Goal: Entertainment & Leisure: Browse casually

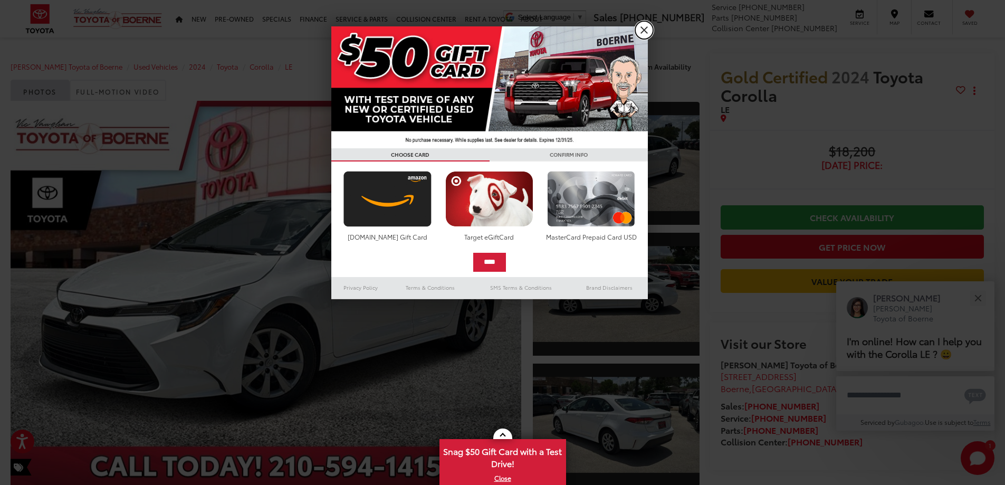
click at [648, 30] on link "X" at bounding box center [644, 30] width 18 height 18
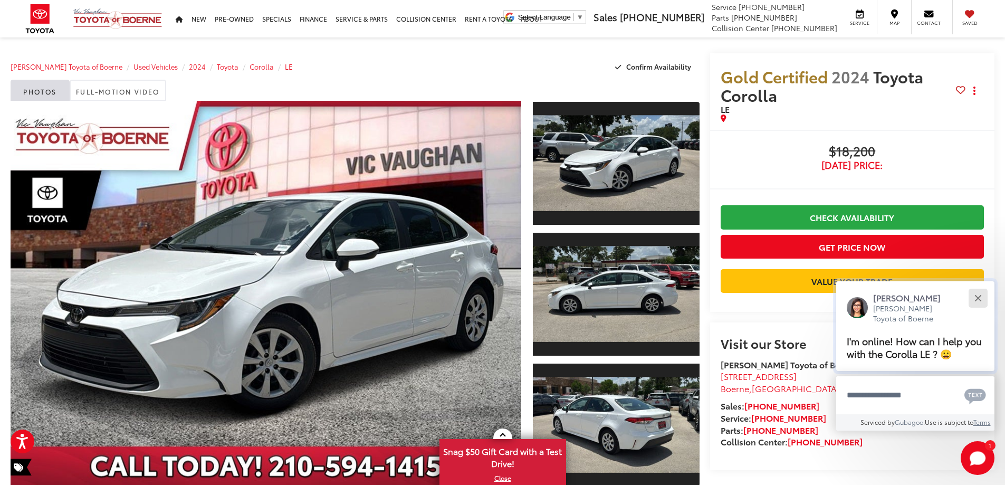
click at [976, 296] on div "Close" at bounding box center [977, 297] width 7 height 7
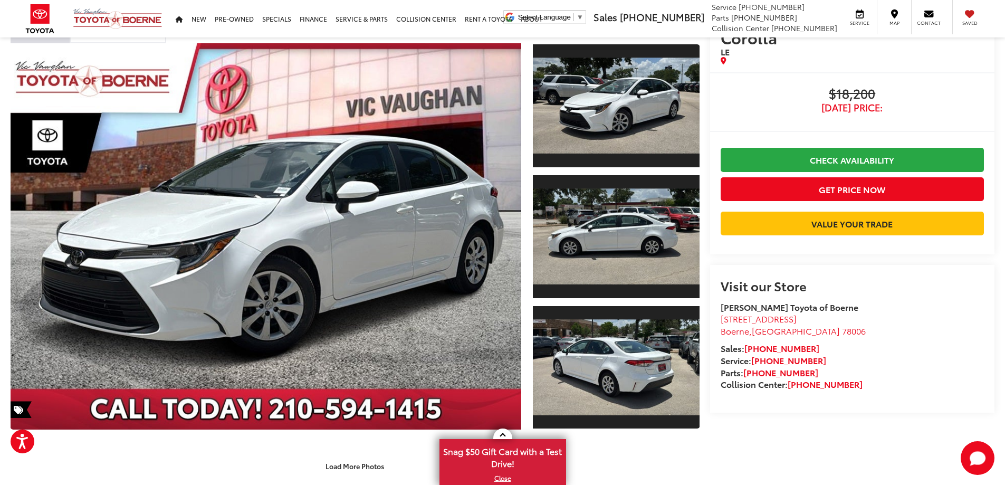
scroll to position [158, 0]
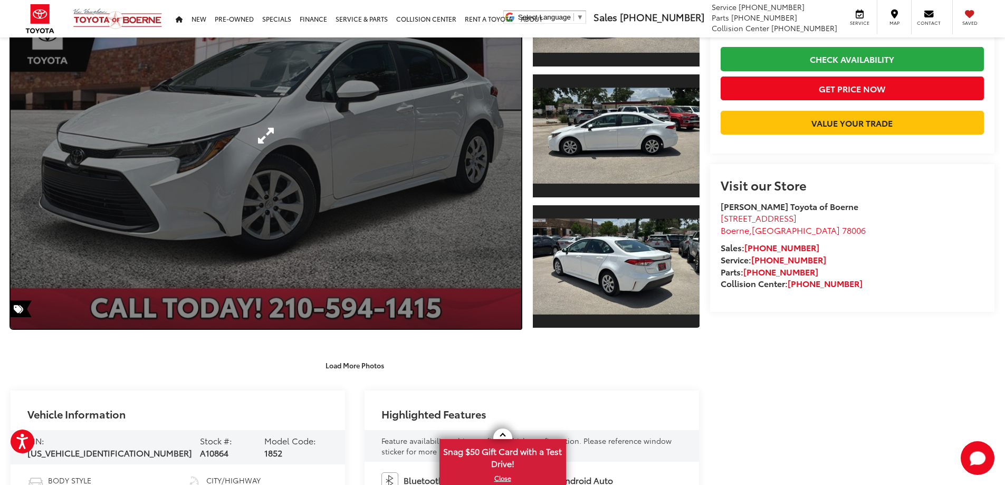
click at [491, 196] on link "Expand Photo 0" at bounding box center [266, 136] width 510 height 386
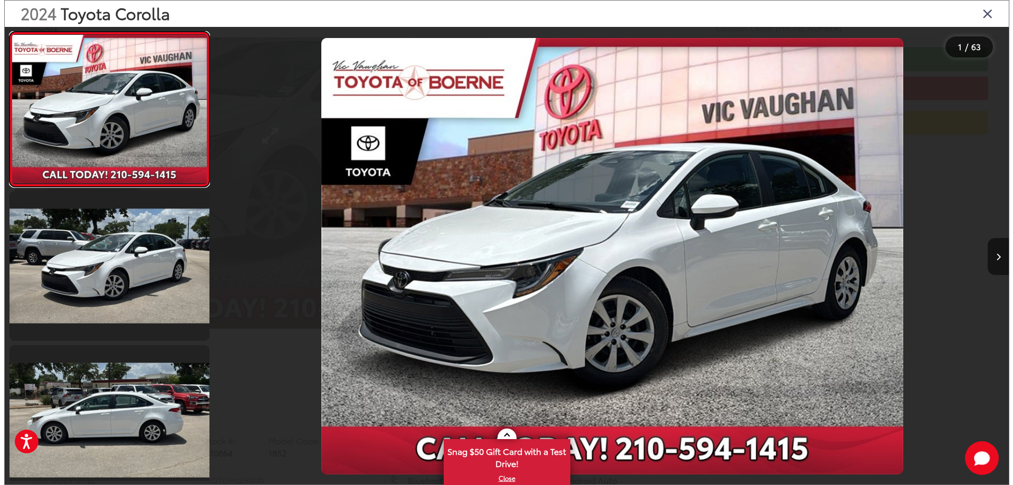
scroll to position [161, 0]
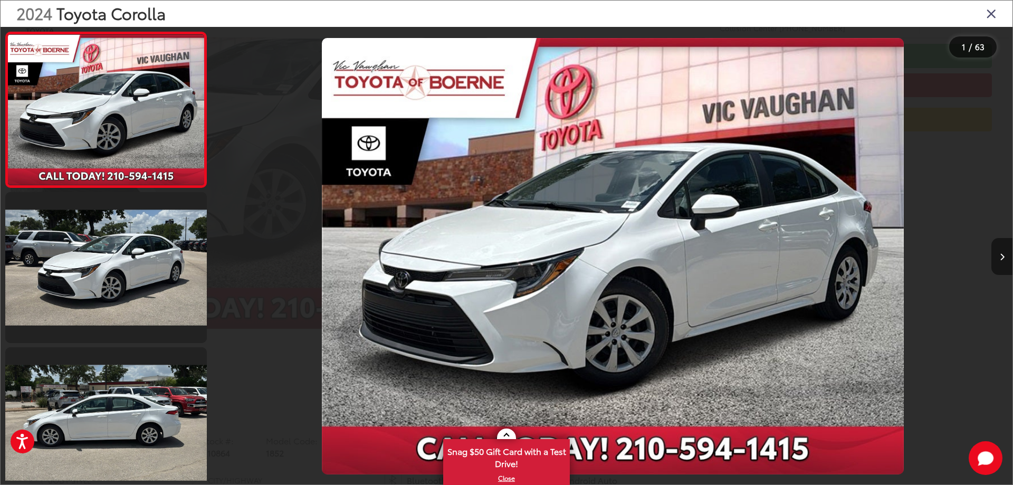
click at [1004, 252] on button "Next image" at bounding box center [1001, 256] width 21 height 37
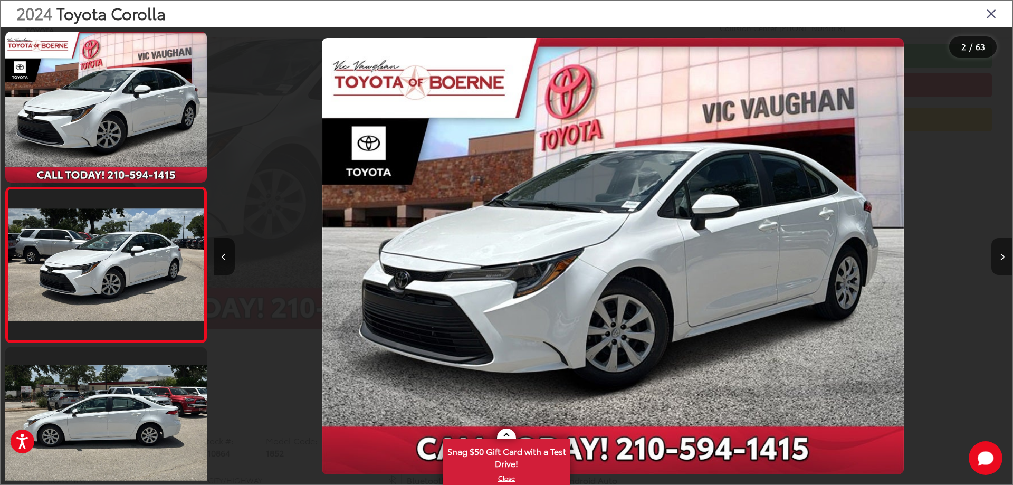
scroll to position [40, 0]
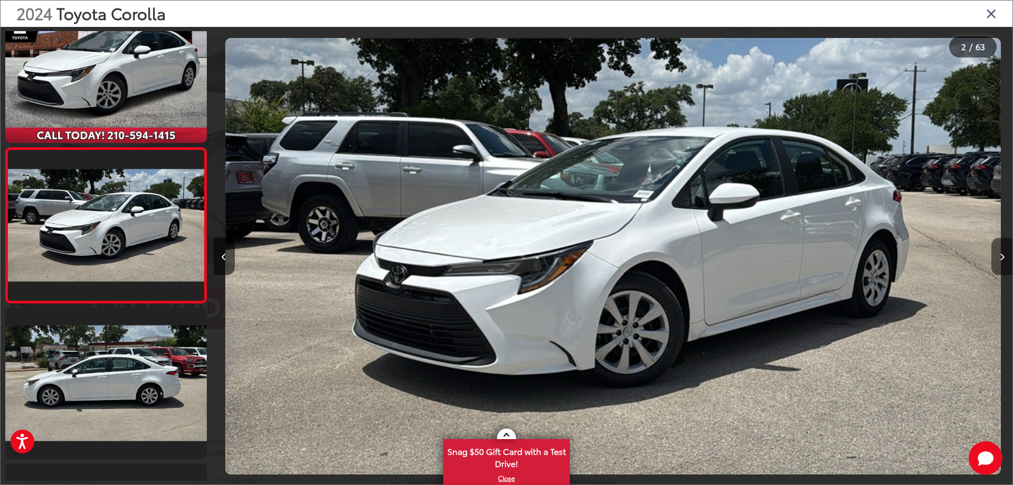
click at [1004, 252] on button "Next image" at bounding box center [1001, 256] width 21 height 37
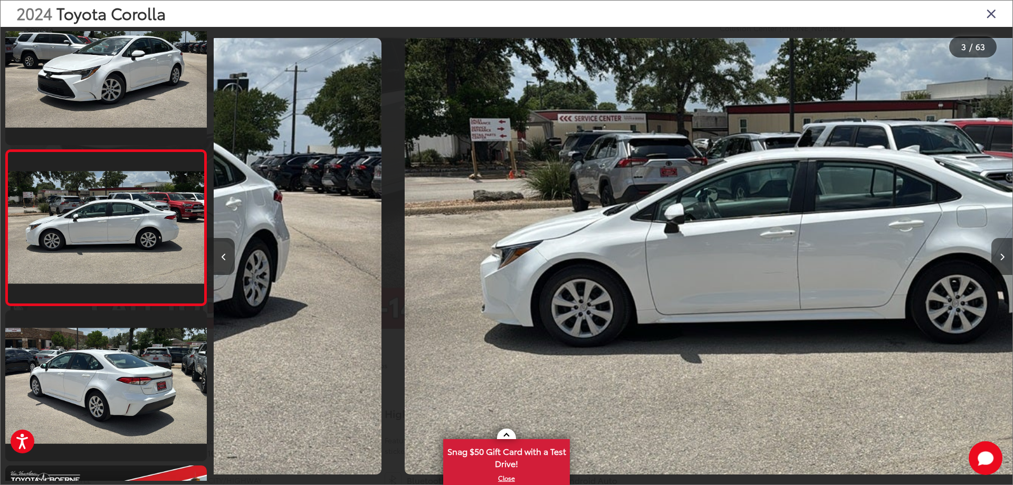
scroll to position [195, 0]
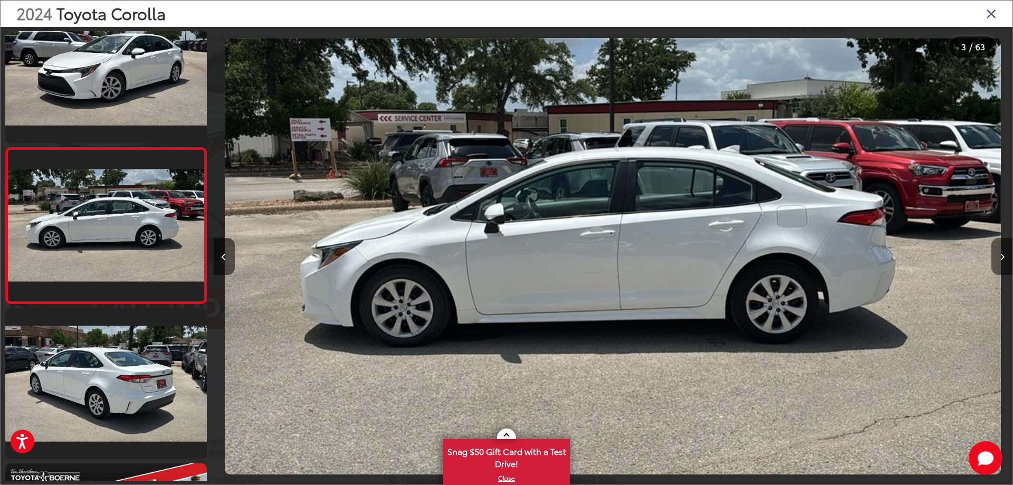
click at [1004, 252] on button "Next image" at bounding box center [1001, 256] width 21 height 37
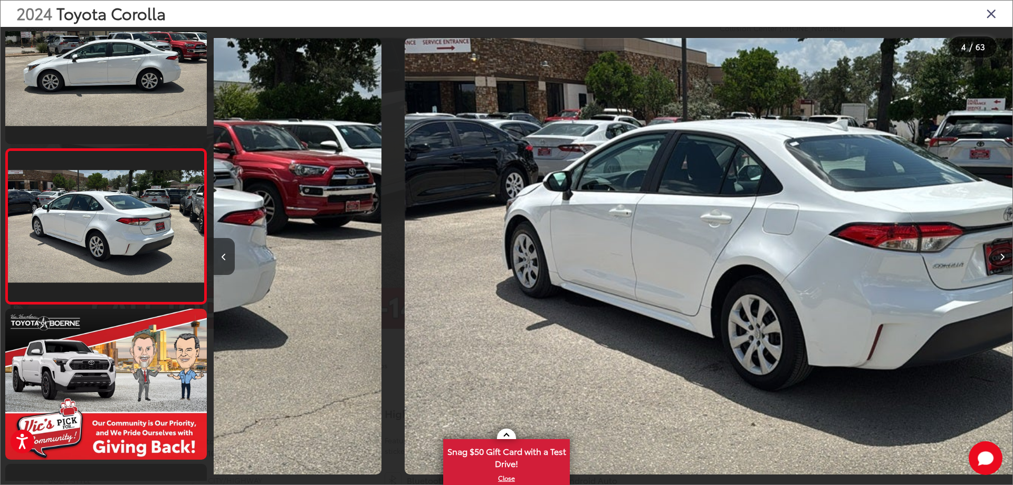
scroll to position [350, 0]
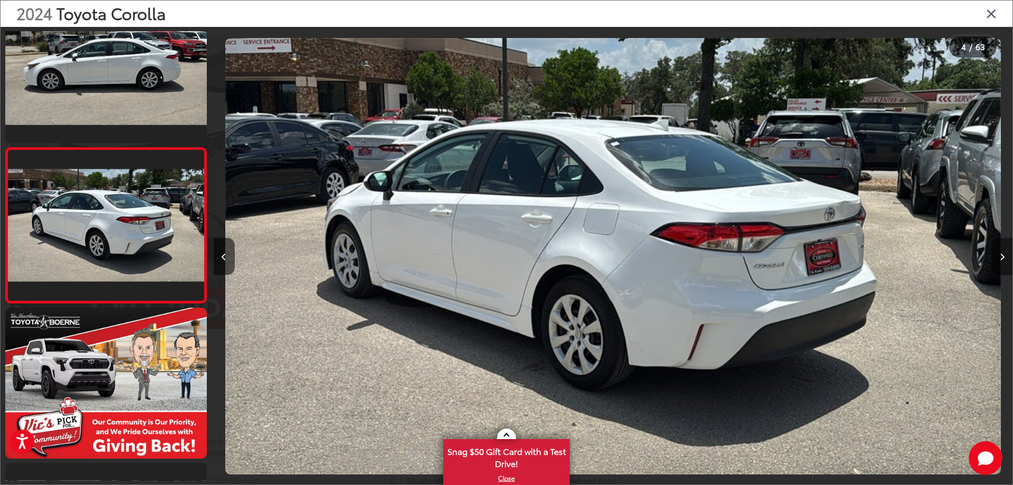
click at [1004, 252] on button "Next image" at bounding box center [1001, 256] width 21 height 37
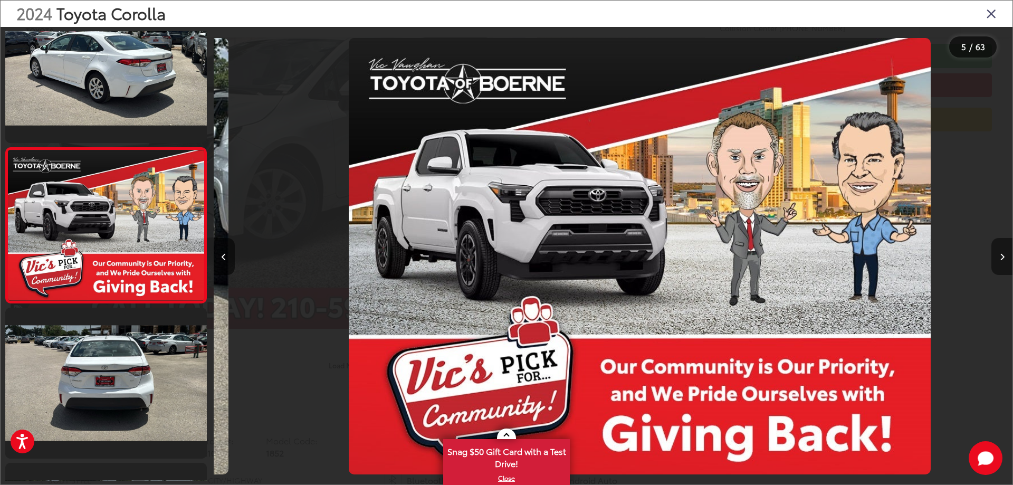
scroll to position [0, 3195]
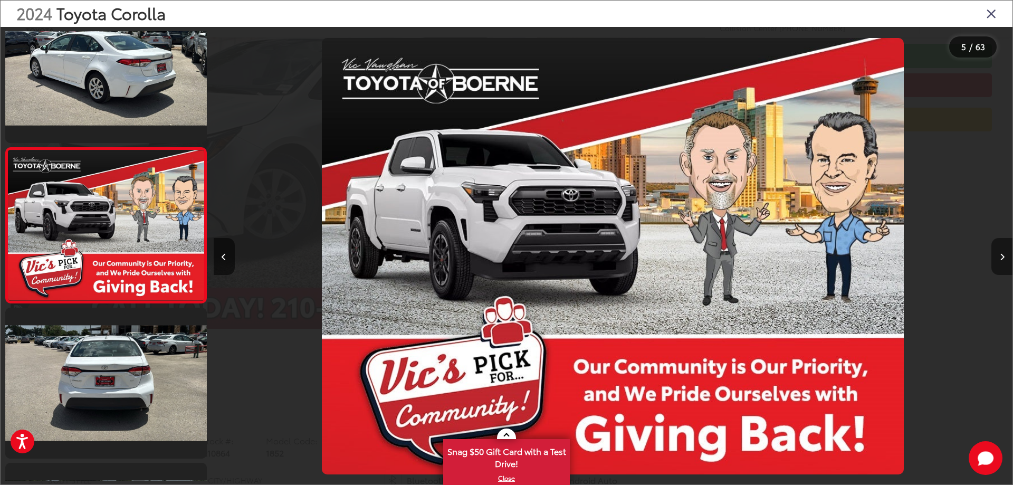
click at [1004, 252] on button "Next image" at bounding box center [1001, 256] width 21 height 37
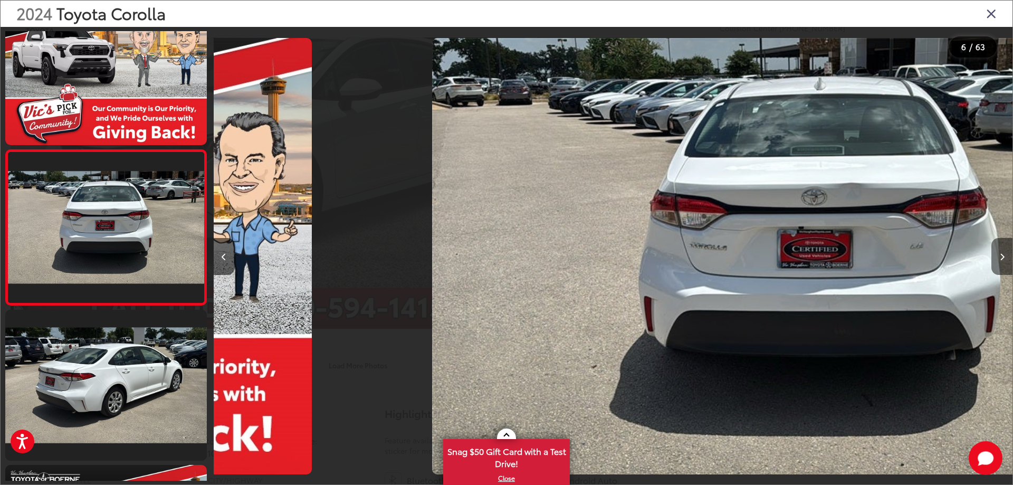
scroll to position [660, 0]
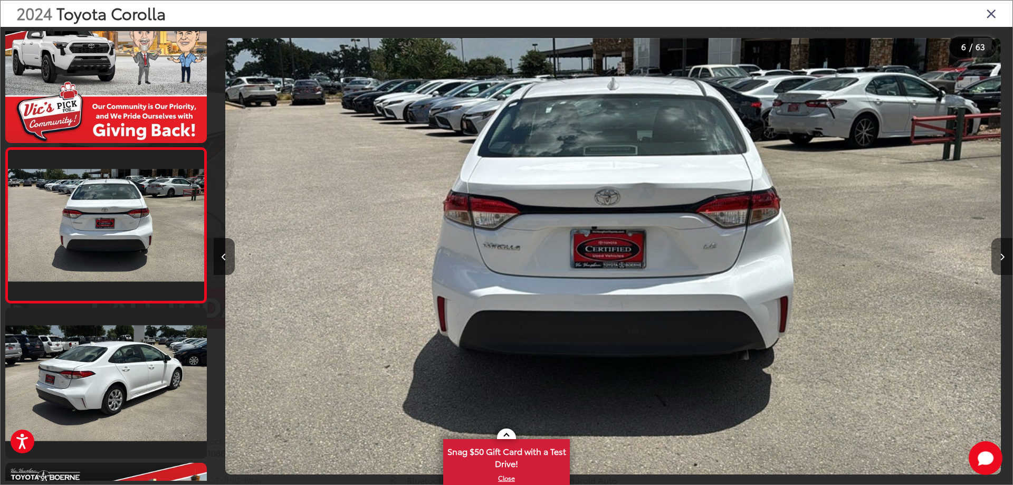
click at [1004, 252] on button "Next image" at bounding box center [1001, 256] width 21 height 37
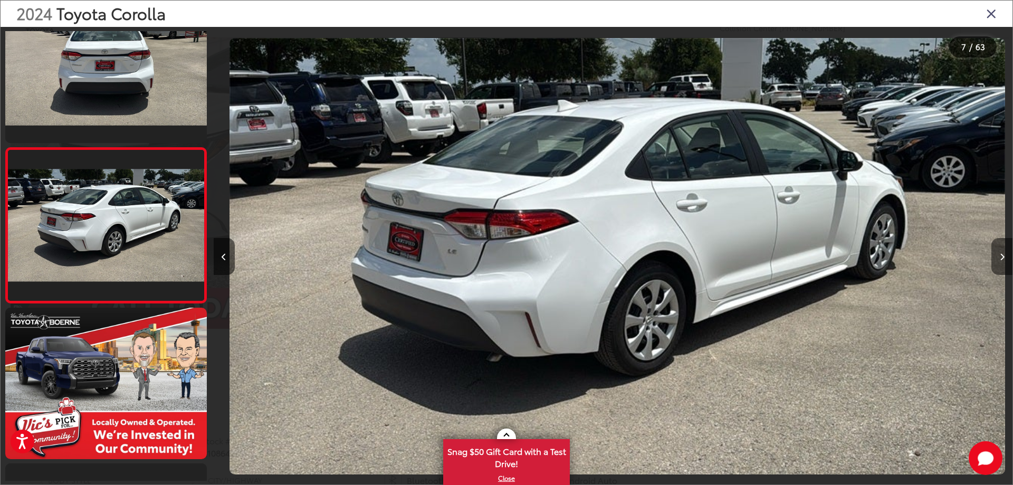
scroll to position [0, 4792]
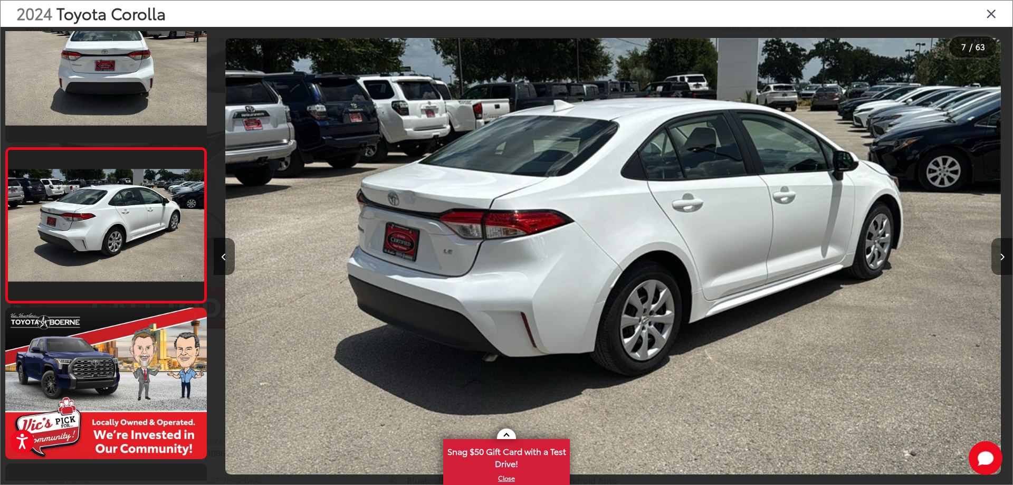
click at [1004, 252] on button "Next image" at bounding box center [1001, 256] width 21 height 37
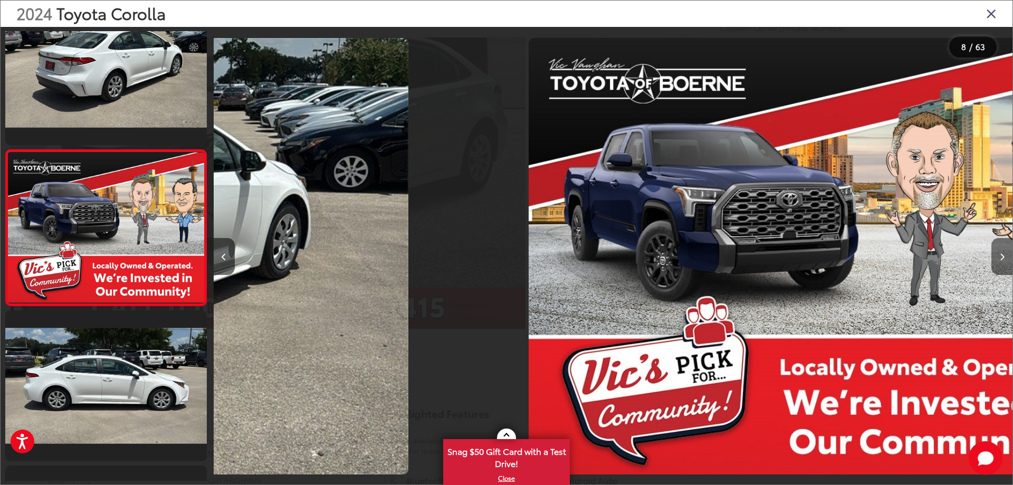
scroll to position [970, 0]
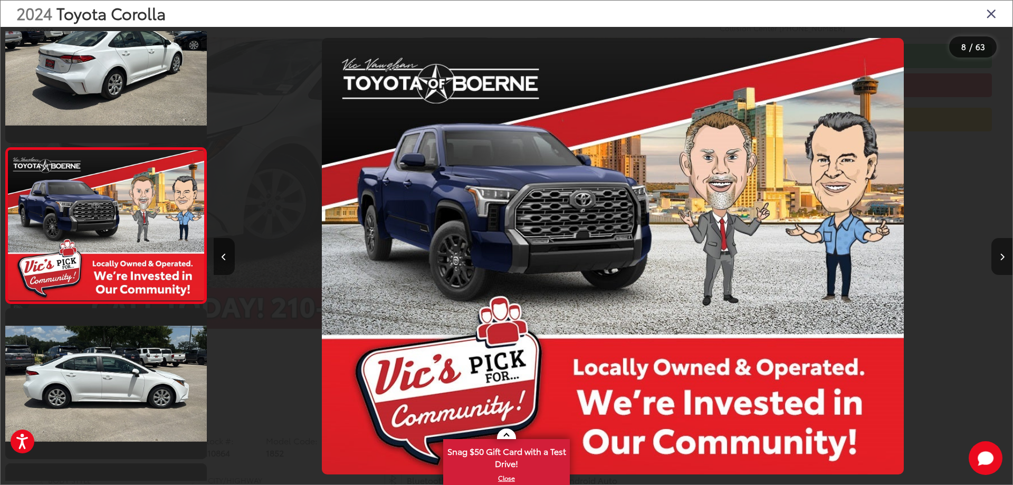
click at [1004, 252] on button "Next image" at bounding box center [1001, 256] width 21 height 37
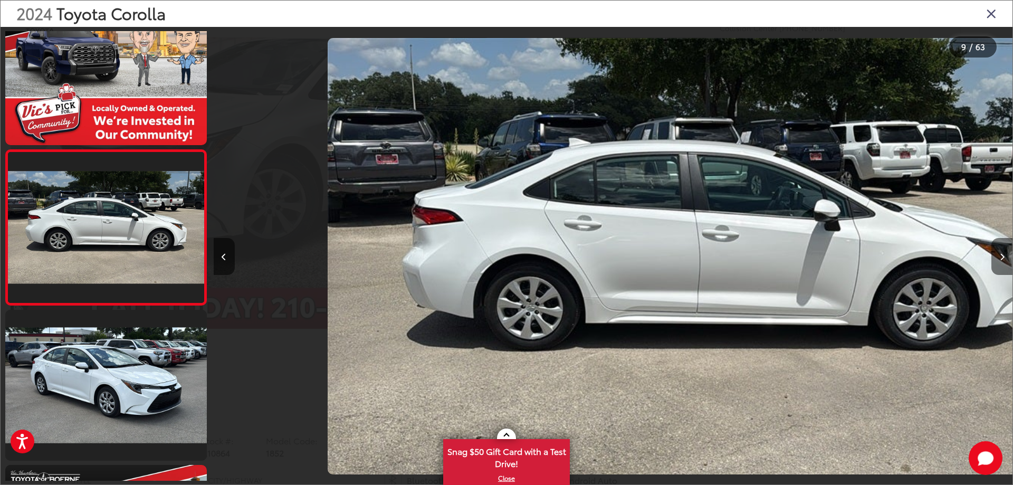
scroll to position [0, 0]
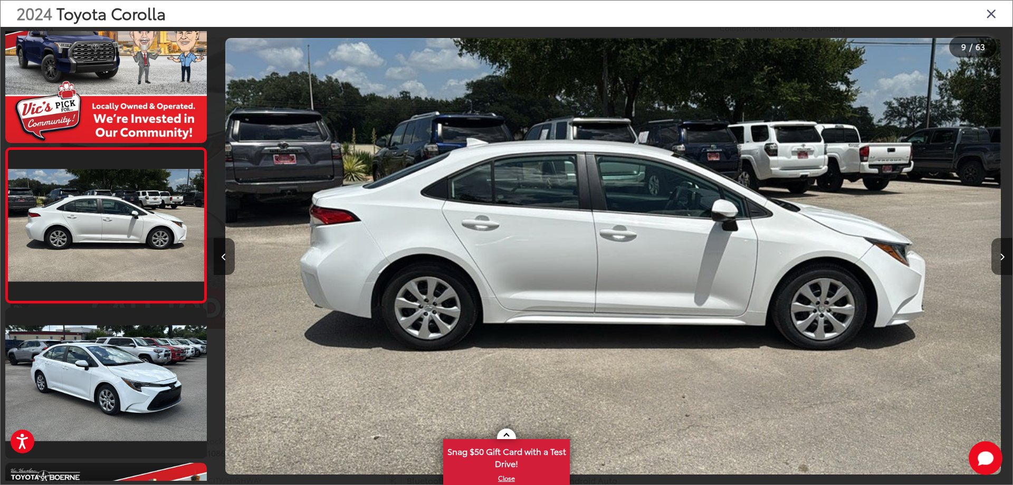
click at [1004, 252] on button "Next image" at bounding box center [1001, 256] width 21 height 37
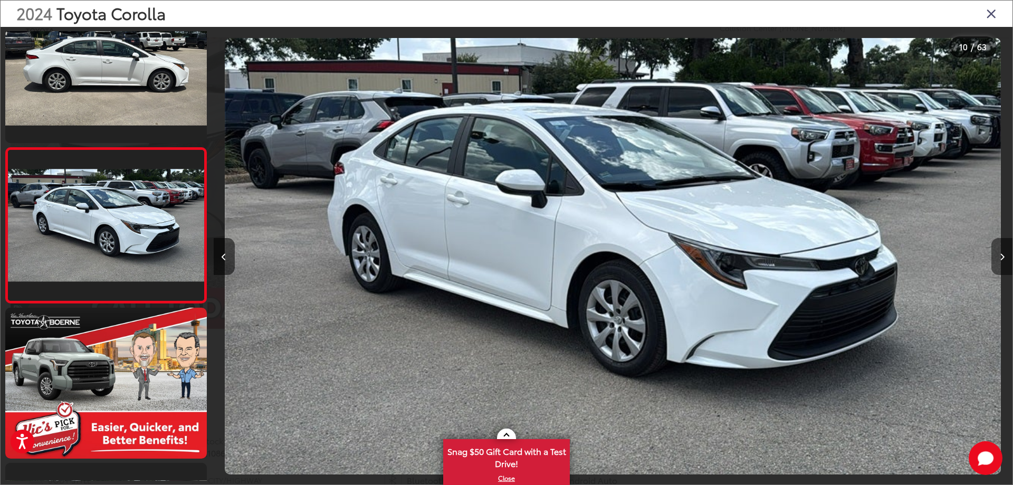
click at [1004, 252] on button "Next image" at bounding box center [1001, 256] width 21 height 37
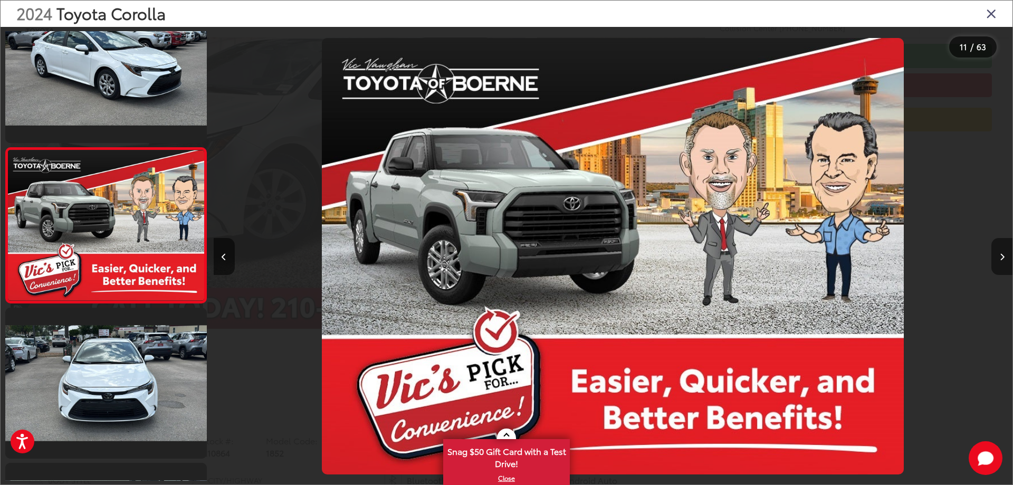
click at [1004, 252] on button "Next image" at bounding box center [1001, 256] width 21 height 37
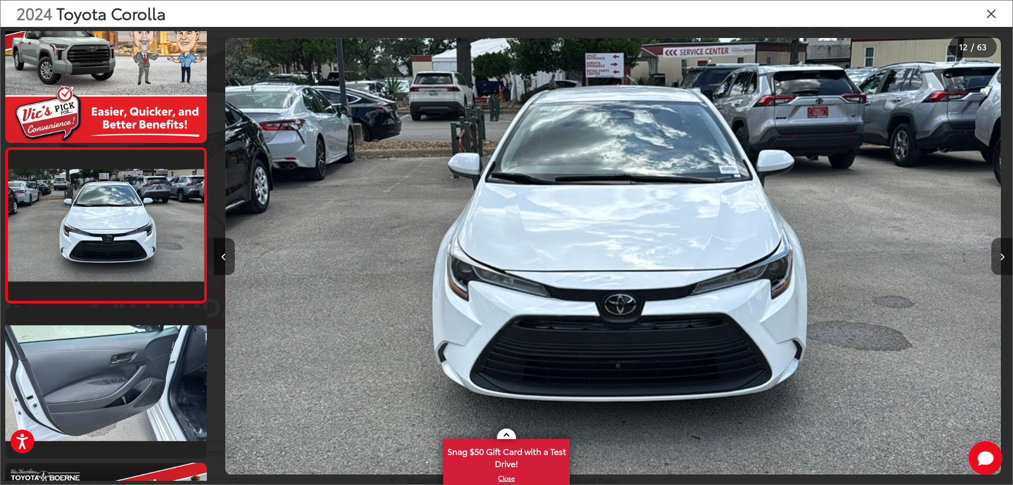
click at [1004, 250] on button "Next image" at bounding box center [1001, 256] width 21 height 37
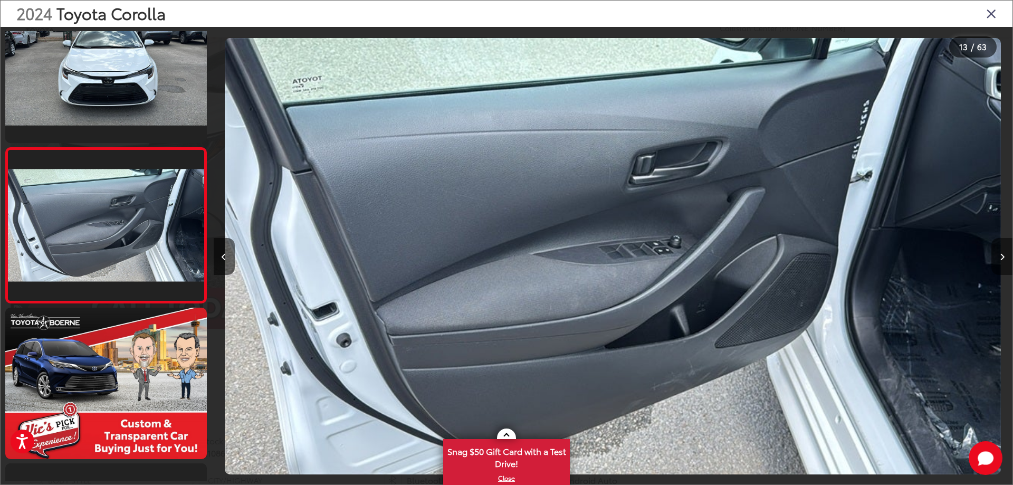
click at [1004, 250] on button "Next image" at bounding box center [1001, 256] width 21 height 37
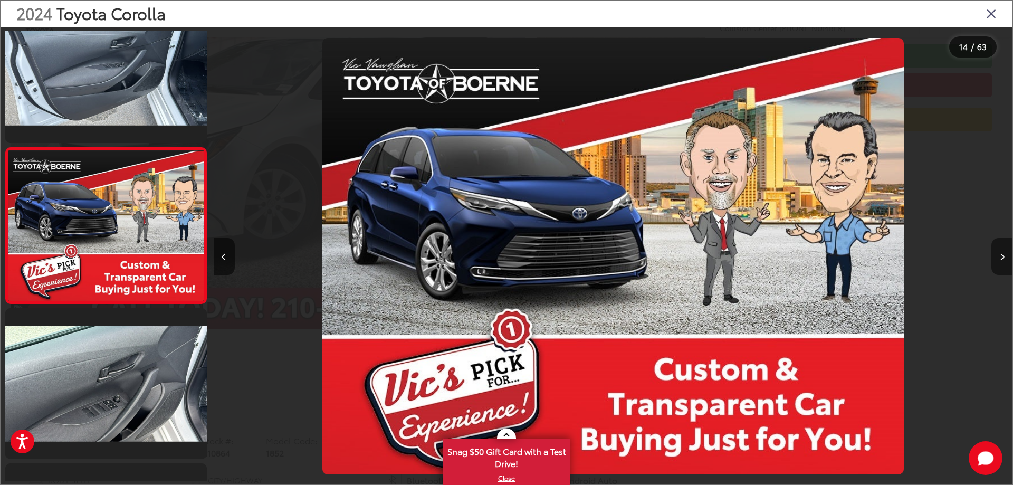
click at [1004, 250] on button "Next image" at bounding box center [1001, 256] width 21 height 37
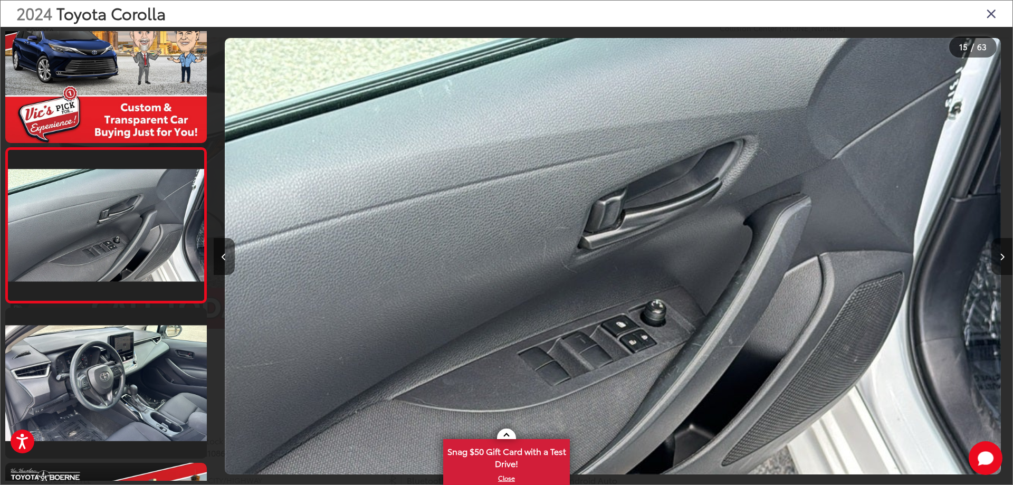
click at [1004, 250] on button "Next image" at bounding box center [1001, 256] width 21 height 37
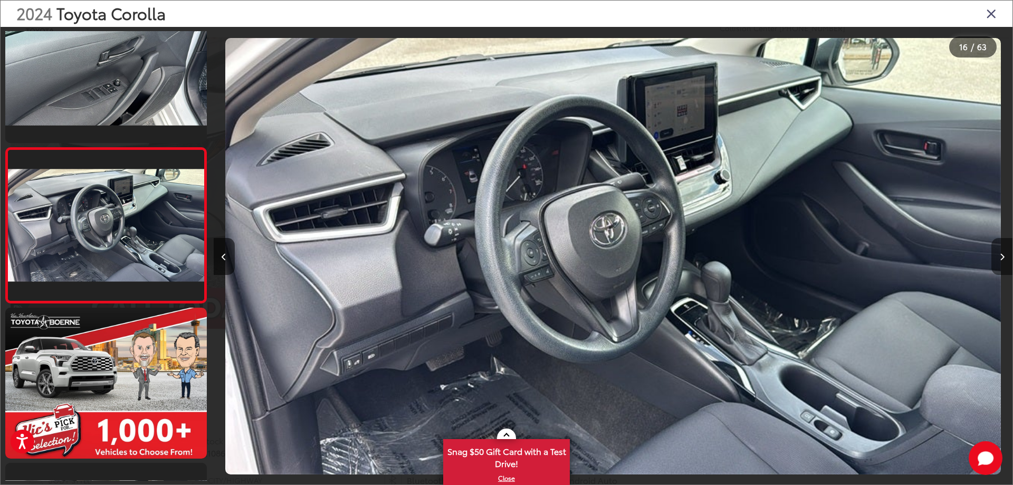
click at [1004, 250] on button "Next image" at bounding box center [1001, 256] width 21 height 37
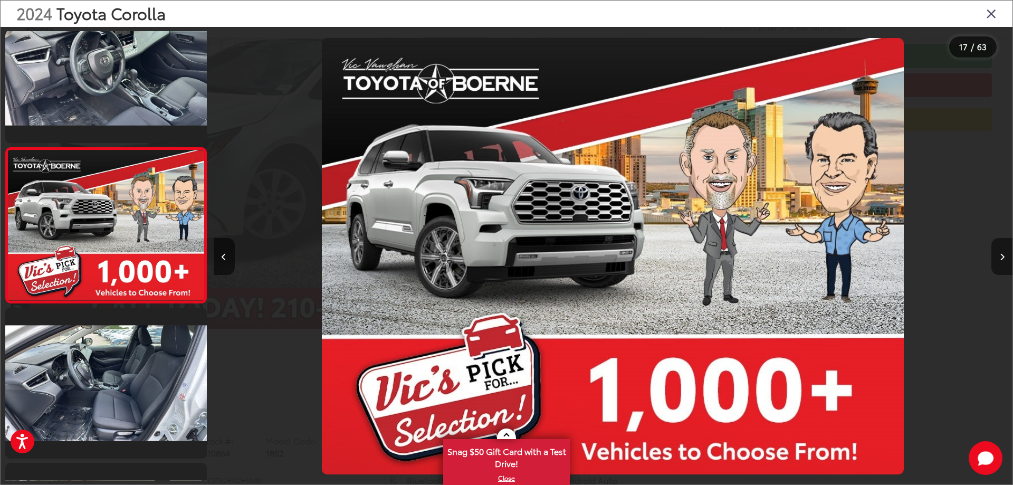
click at [1004, 250] on button "Next image" at bounding box center [1001, 256] width 21 height 37
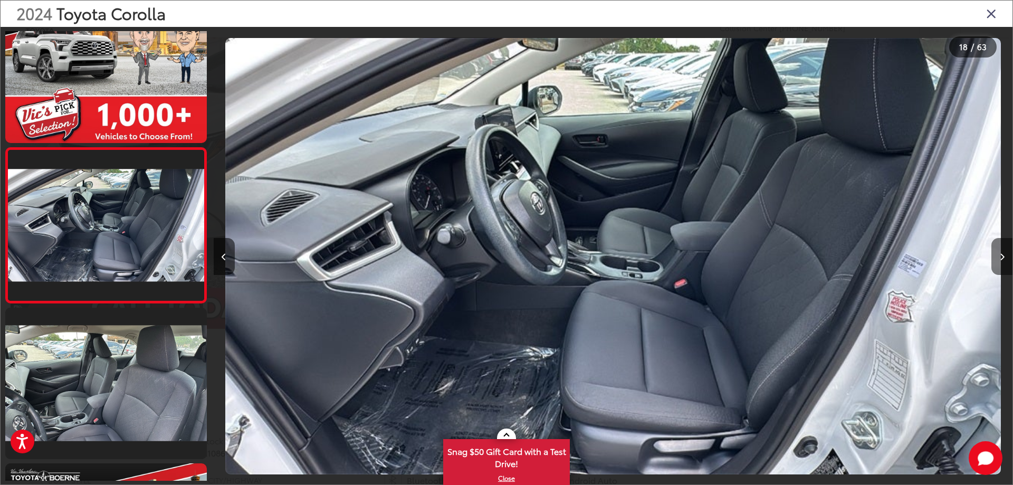
click at [1004, 250] on button "Next image" at bounding box center [1001, 256] width 21 height 37
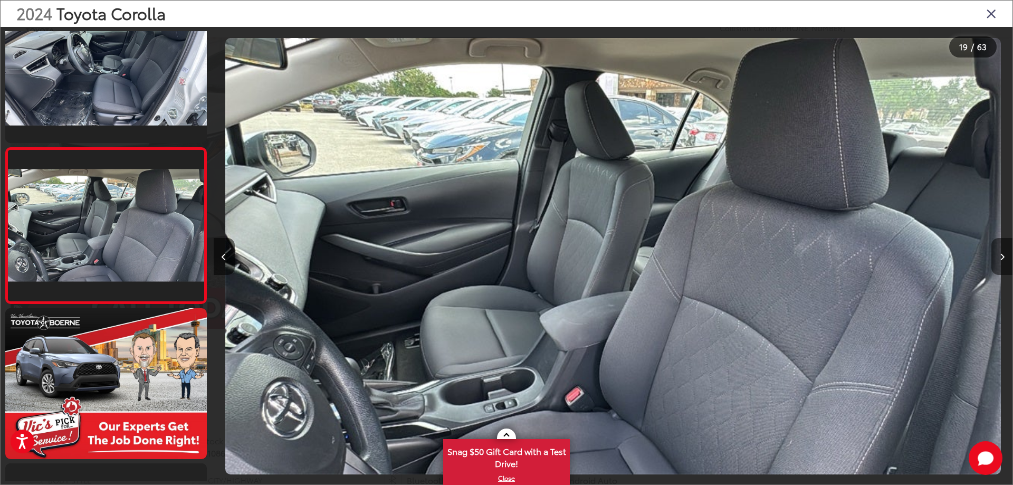
click at [1004, 250] on button "Next image" at bounding box center [1001, 256] width 21 height 37
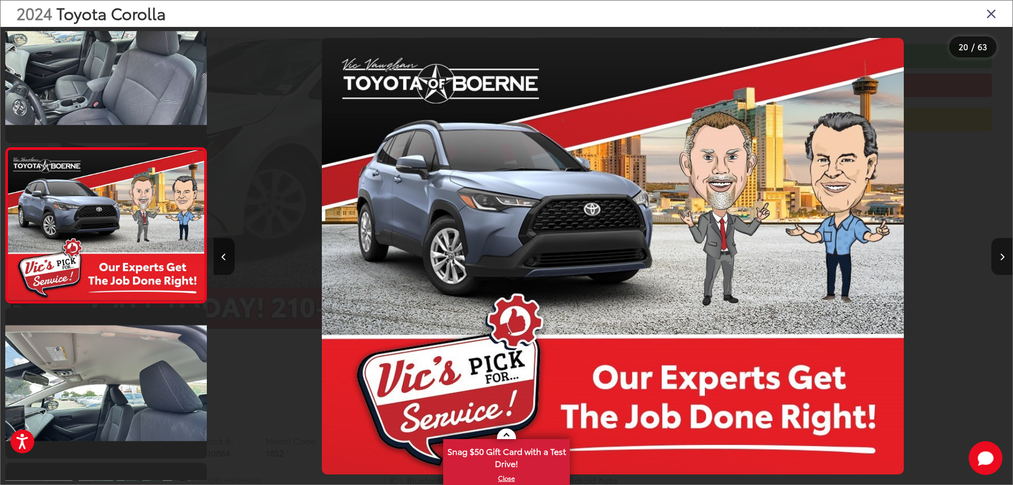
click at [1004, 250] on button "Next image" at bounding box center [1001, 256] width 21 height 37
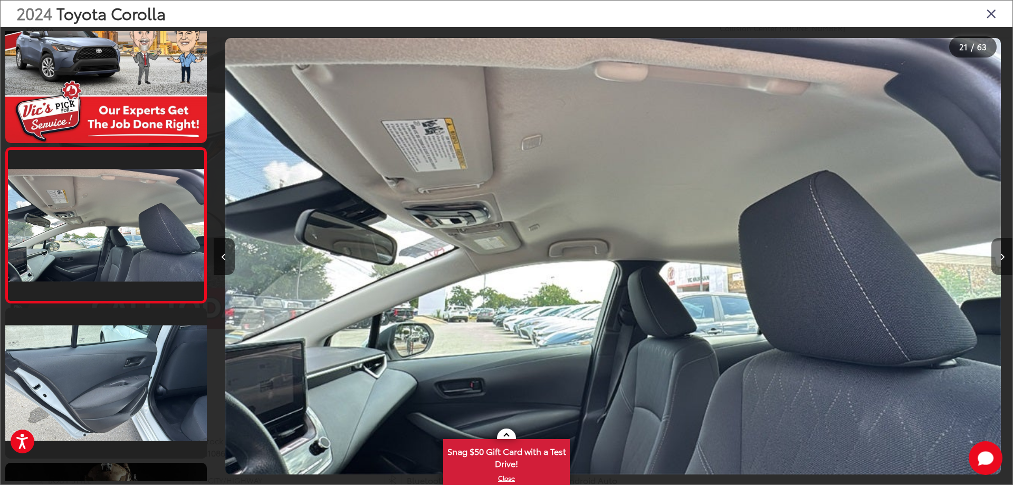
click at [1004, 250] on button "Next image" at bounding box center [1001, 256] width 21 height 37
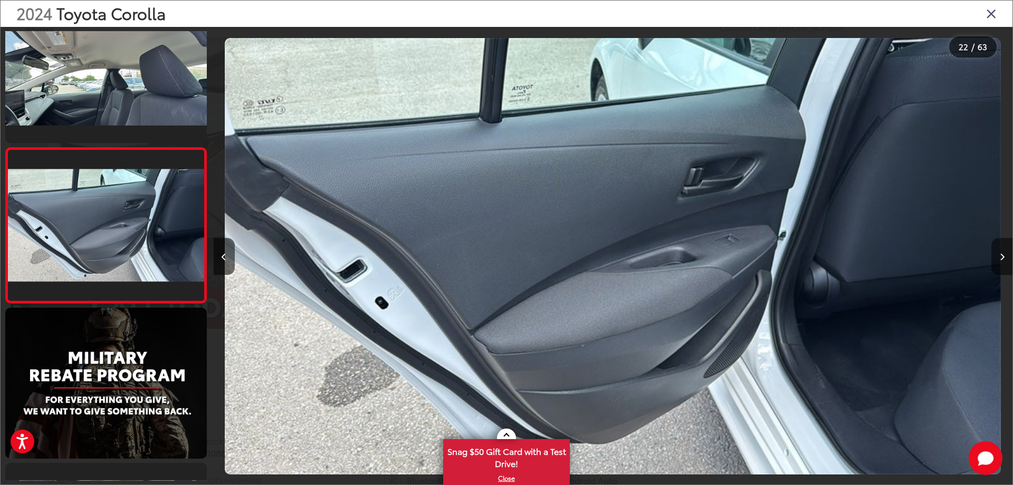
click at [1004, 250] on button "Next image" at bounding box center [1001, 256] width 21 height 37
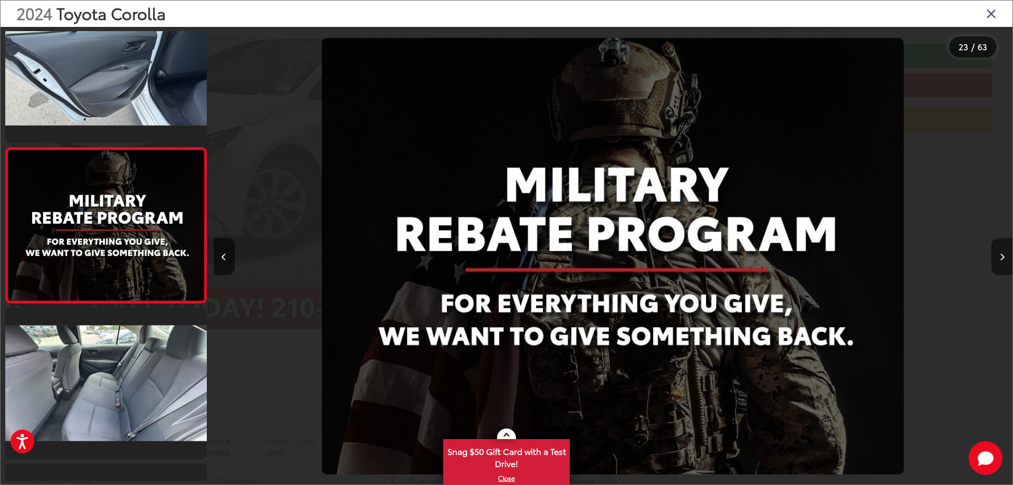
click at [1004, 250] on button "Next image" at bounding box center [1001, 256] width 21 height 37
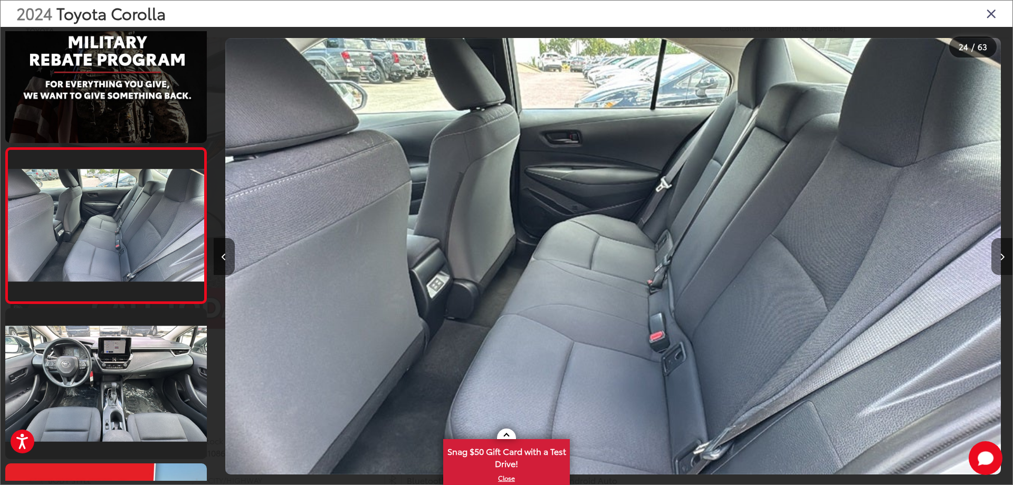
click at [1004, 250] on button "Next image" at bounding box center [1001, 256] width 21 height 37
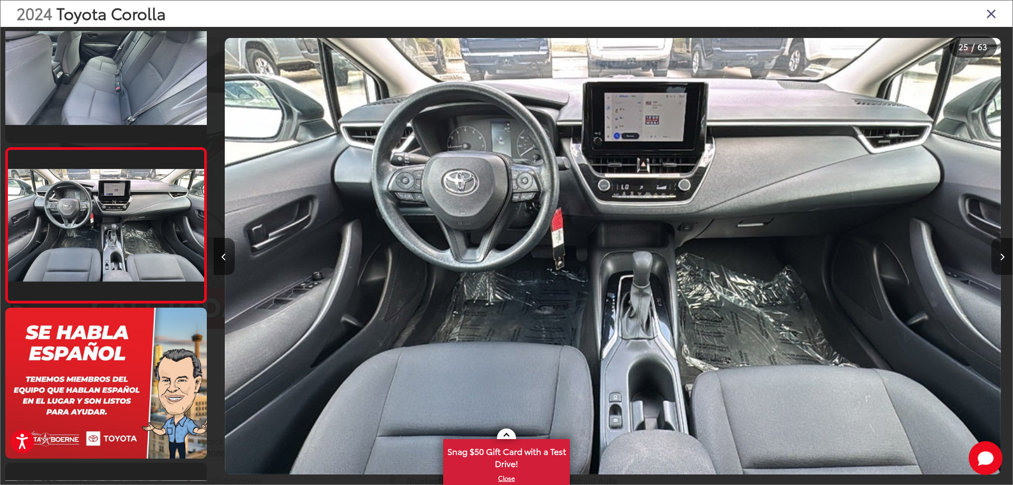
click at [1004, 250] on button "Next image" at bounding box center [1001, 256] width 21 height 37
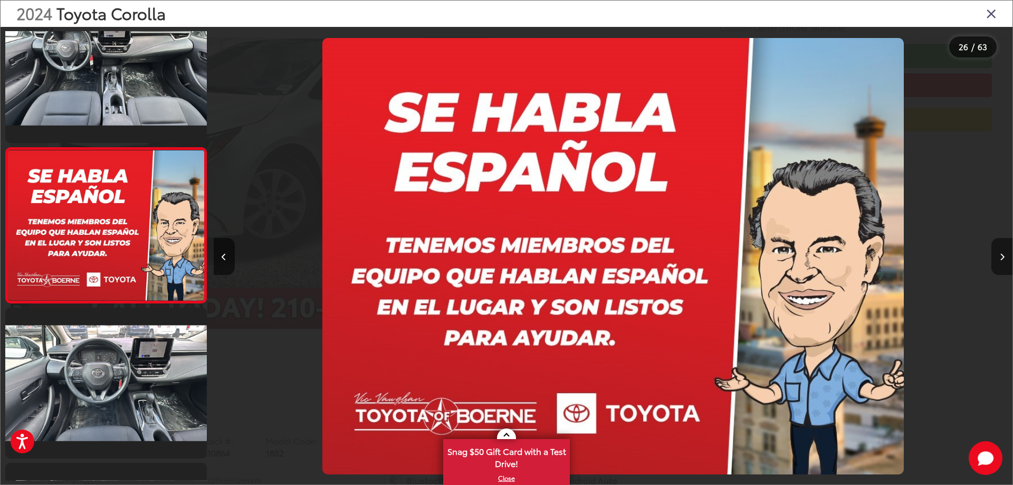
click at [1004, 250] on button "Next image" at bounding box center [1001, 256] width 21 height 37
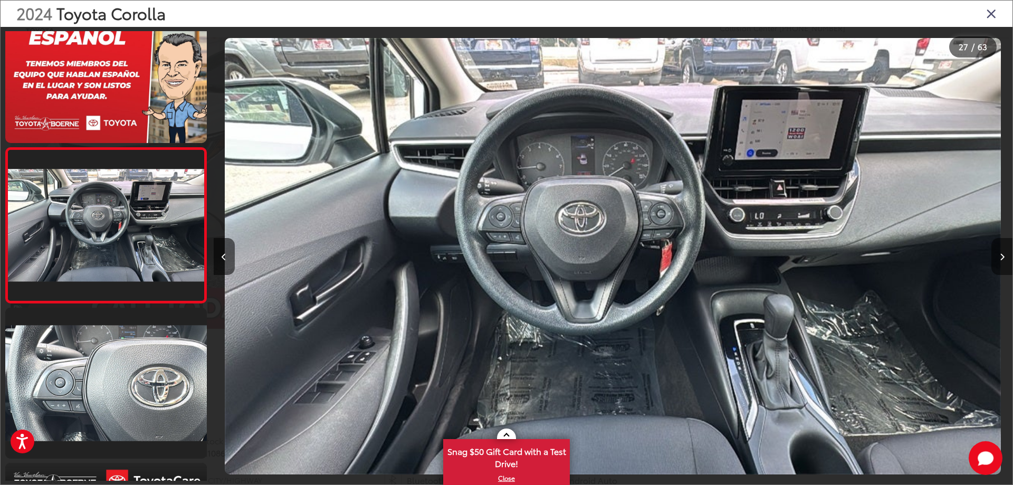
click at [1004, 253] on button "Next image" at bounding box center [1001, 256] width 21 height 37
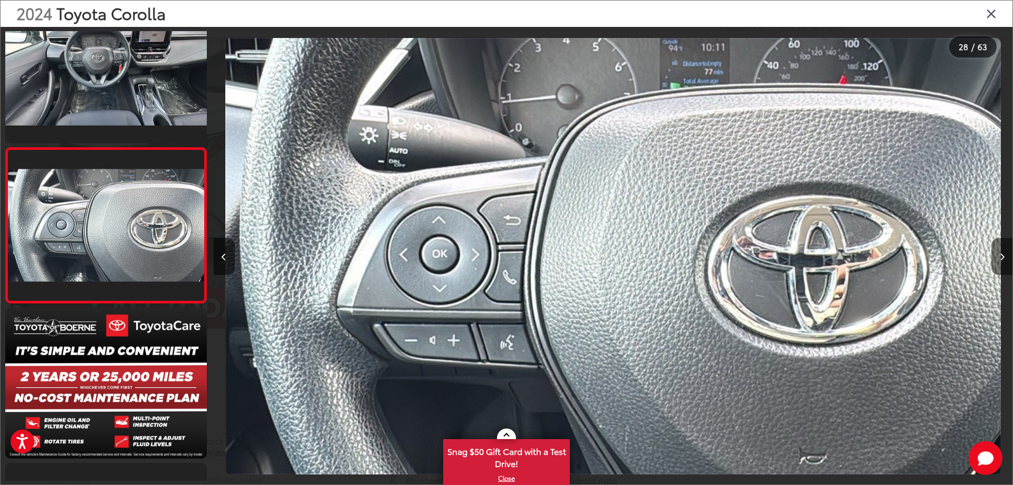
click at [1003, 256] on icon "Next image" at bounding box center [1001, 256] width 5 height 7
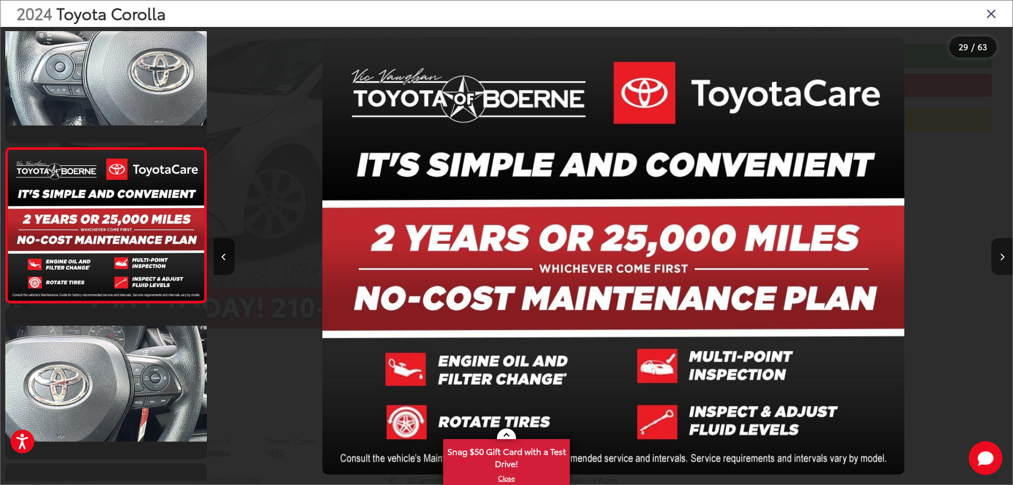
click at [1003, 256] on icon "Next image" at bounding box center [1001, 256] width 5 height 7
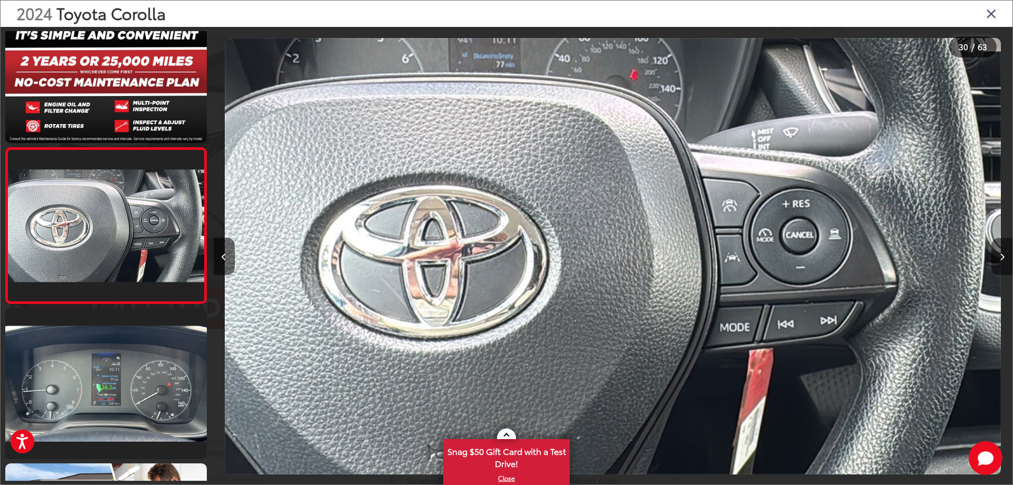
click at [1003, 256] on icon "Next image" at bounding box center [1001, 256] width 5 height 7
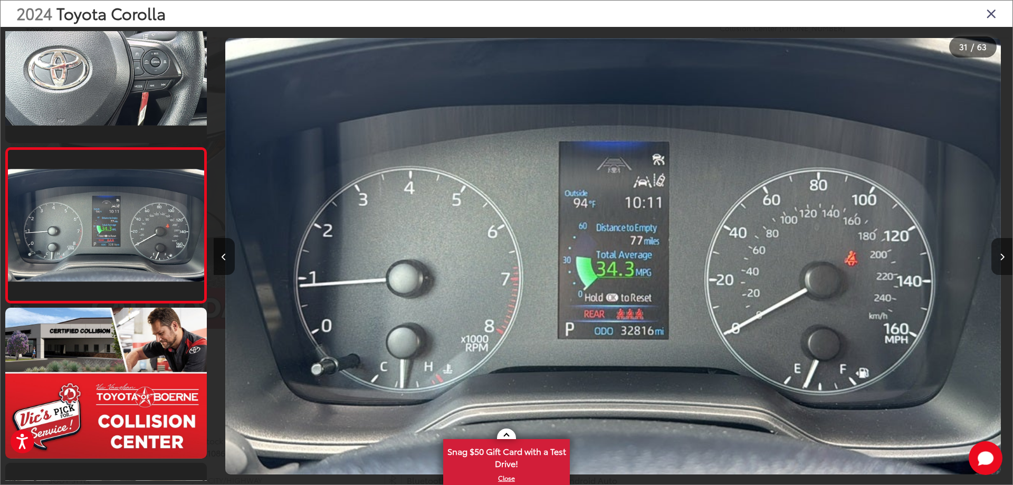
click at [1003, 256] on icon "Next image" at bounding box center [1001, 256] width 5 height 7
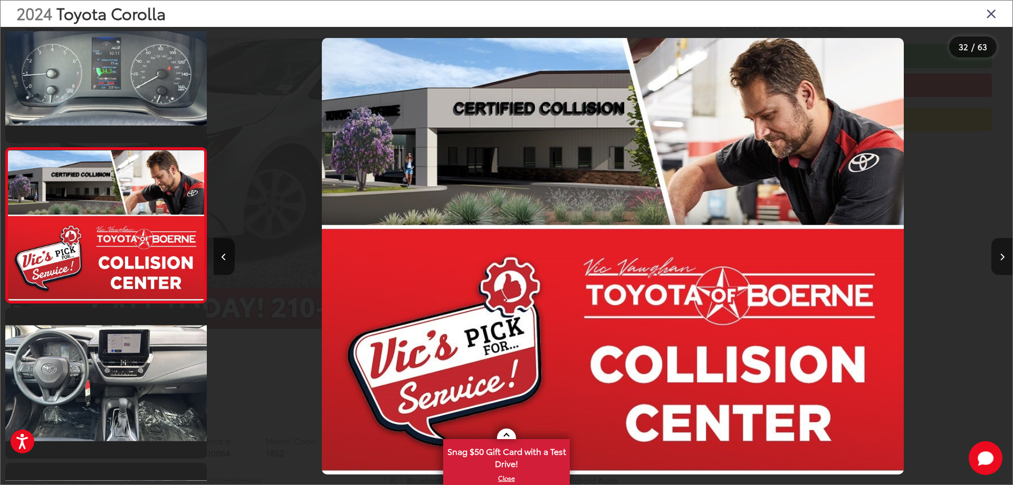
click at [1003, 256] on icon "Next image" at bounding box center [1001, 256] width 5 height 7
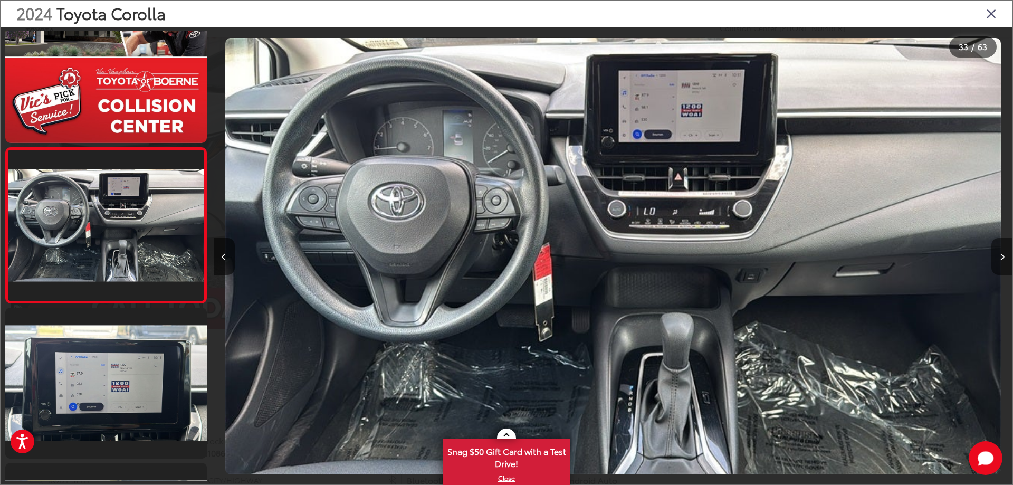
click at [1003, 256] on icon "Next image" at bounding box center [1001, 256] width 5 height 7
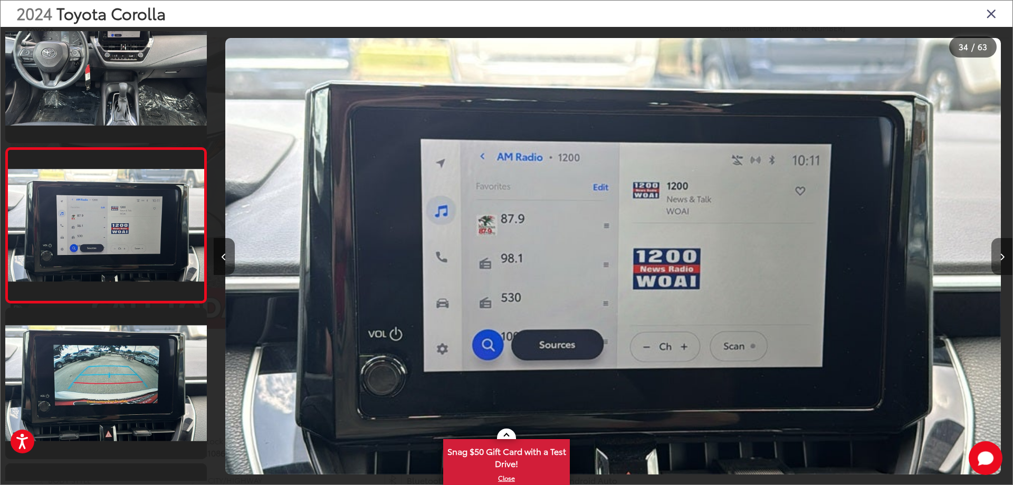
click at [1003, 256] on icon "Next image" at bounding box center [1001, 256] width 5 height 7
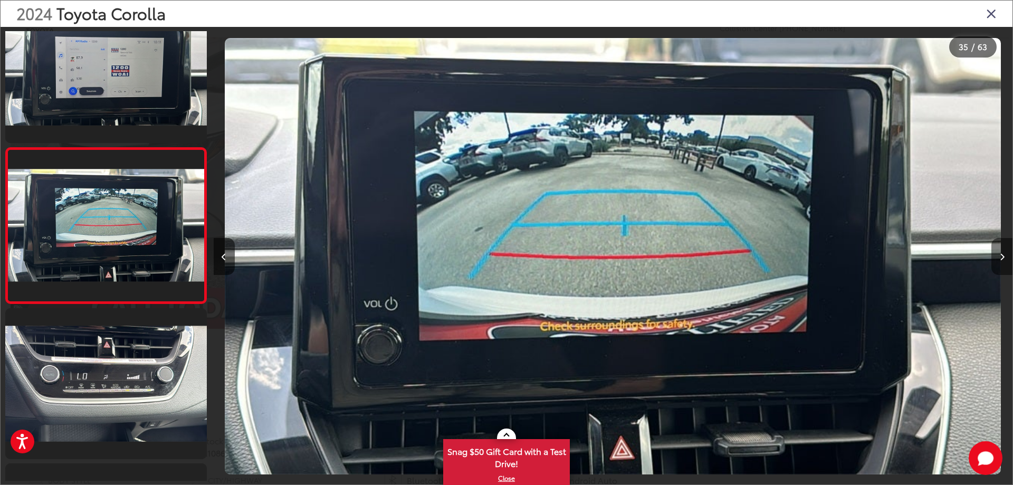
click at [1003, 256] on icon "Next image" at bounding box center [1001, 256] width 5 height 7
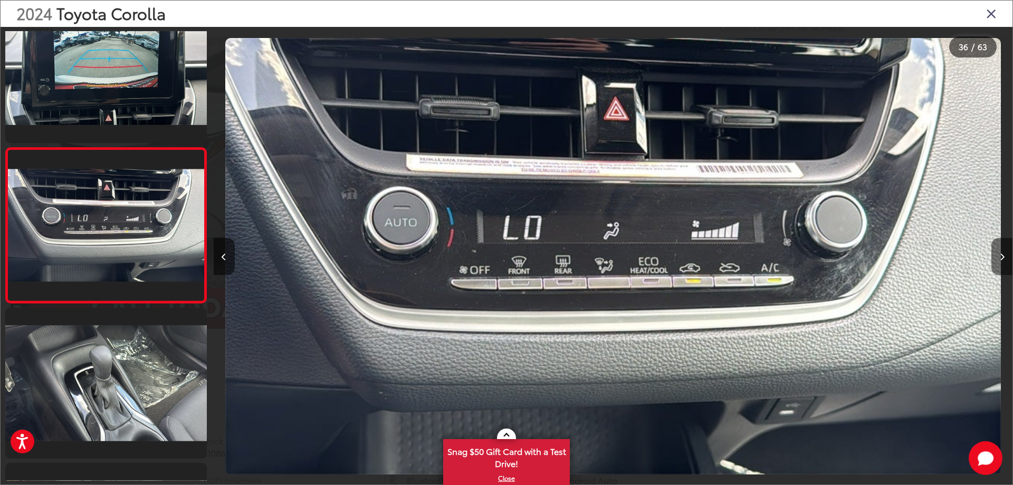
click at [1003, 256] on icon "Next image" at bounding box center [1001, 256] width 5 height 7
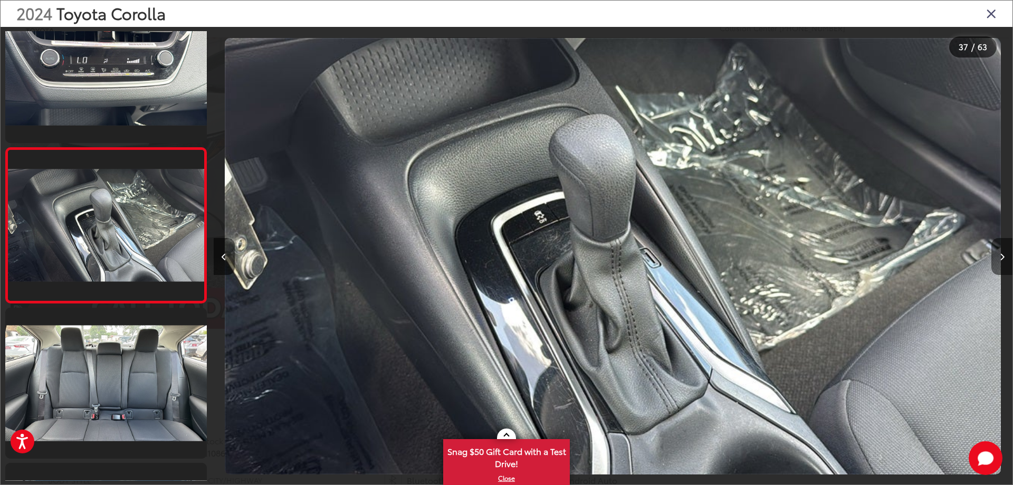
click at [1003, 256] on icon "Next image" at bounding box center [1001, 256] width 5 height 7
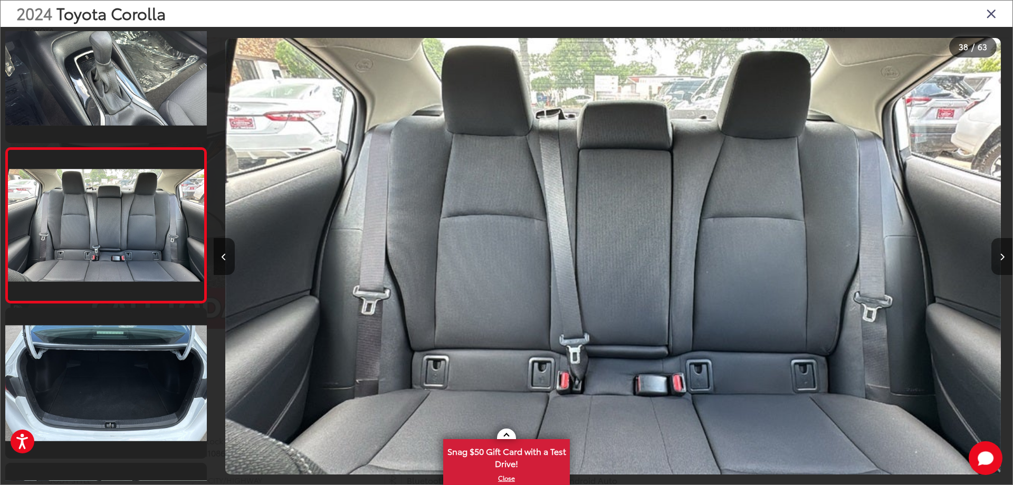
click at [1003, 256] on icon "Next image" at bounding box center [1001, 256] width 5 height 7
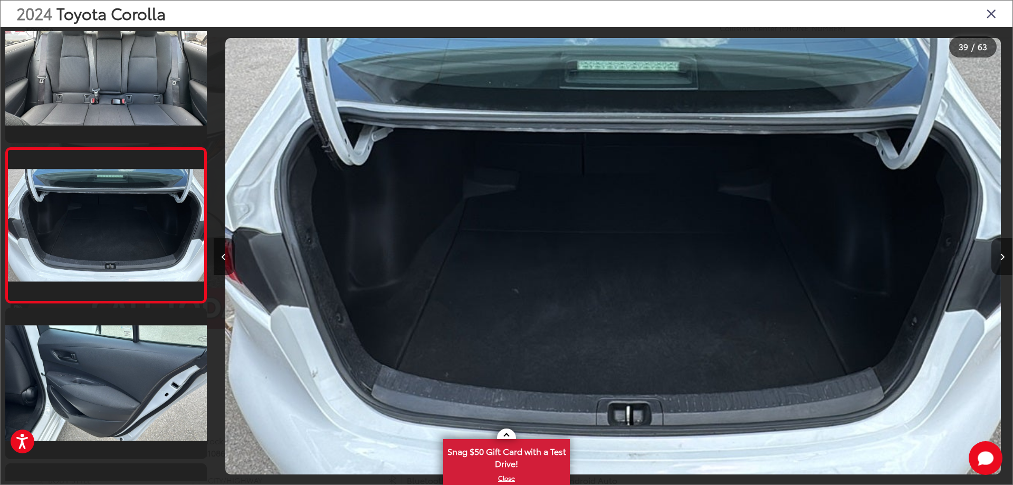
click at [1004, 257] on button "Next image" at bounding box center [1001, 256] width 21 height 37
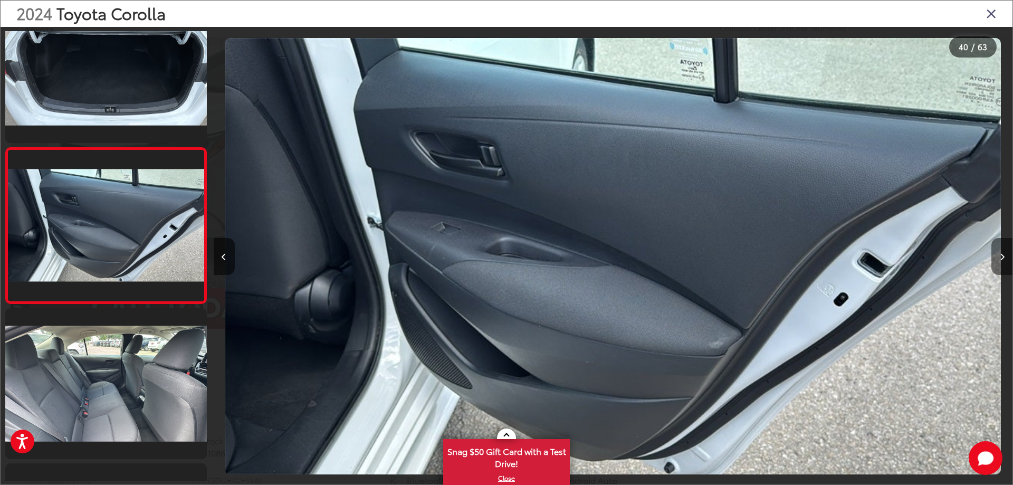
click at [1004, 257] on button "Next image" at bounding box center [1001, 256] width 21 height 37
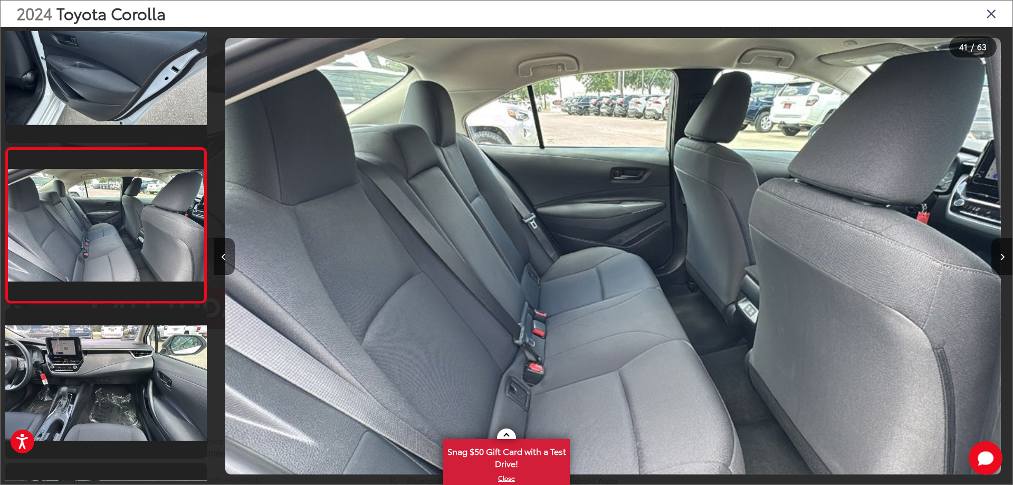
click at [994, 12] on icon "Close gallery" at bounding box center [991, 13] width 11 height 14
